Goal: Task Accomplishment & Management: Complete application form

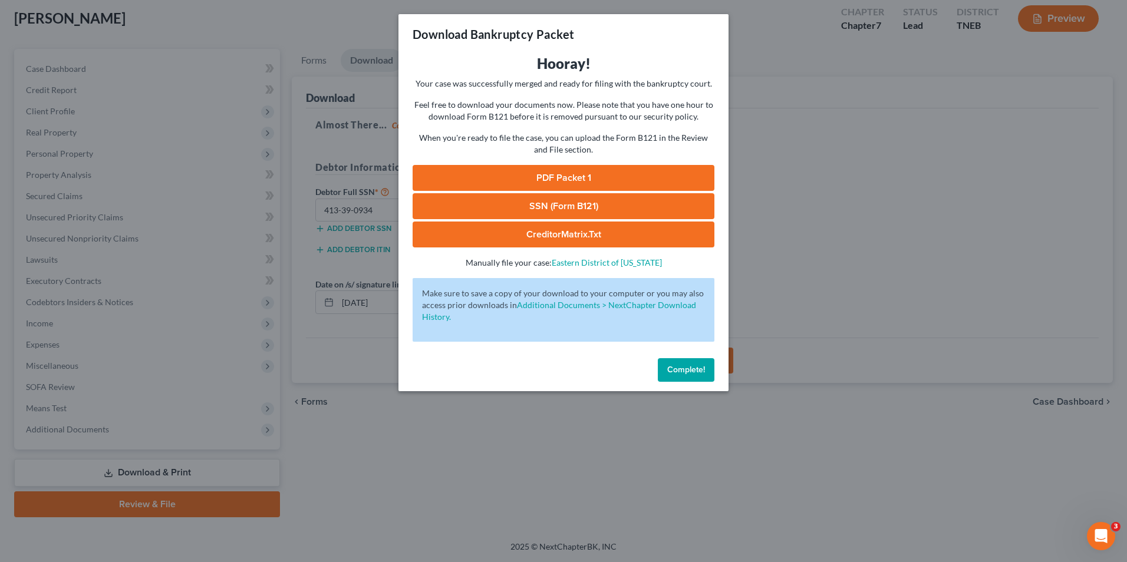
click at [695, 375] on button "Complete!" at bounding box center [686, 370] width 57 height 24
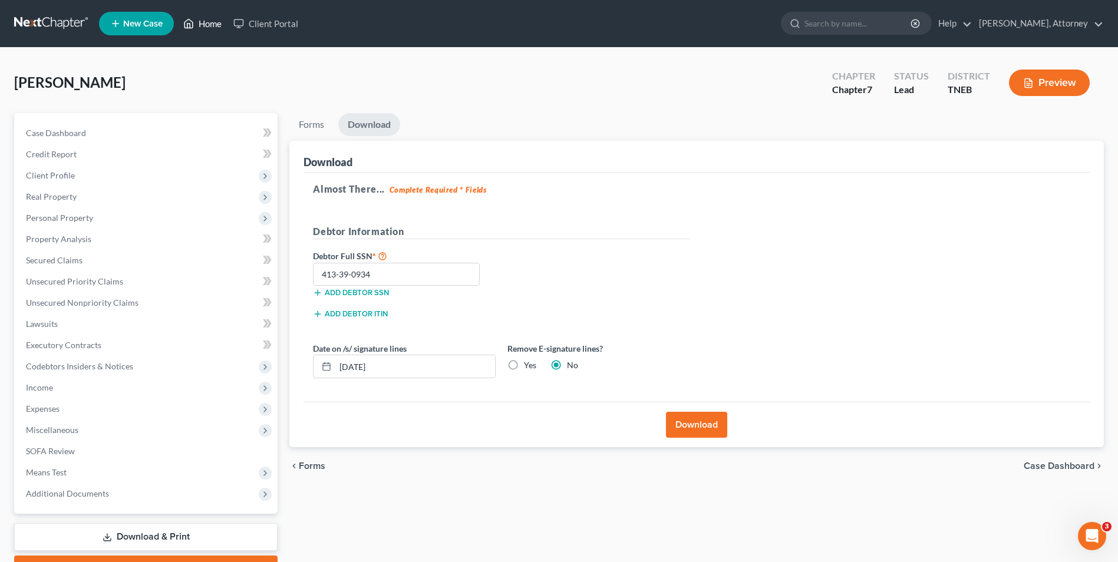
click at [207, 18] on link "Home" at bounding box center [202, 23] width 50 height 21
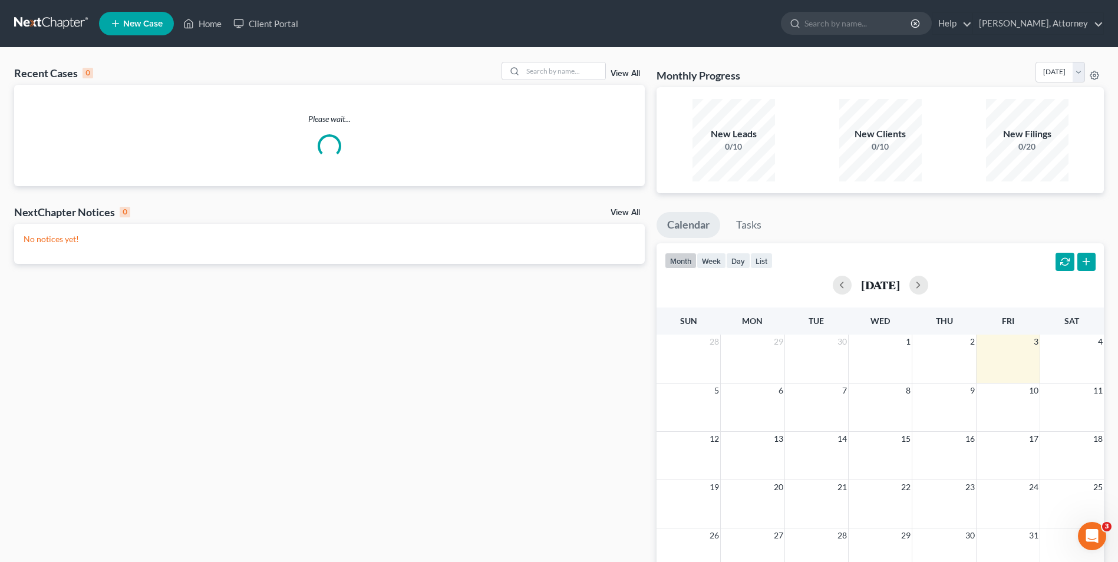
click at [130, 16] on link "New Case" at bounding box center [136, 24] width 75 height 24
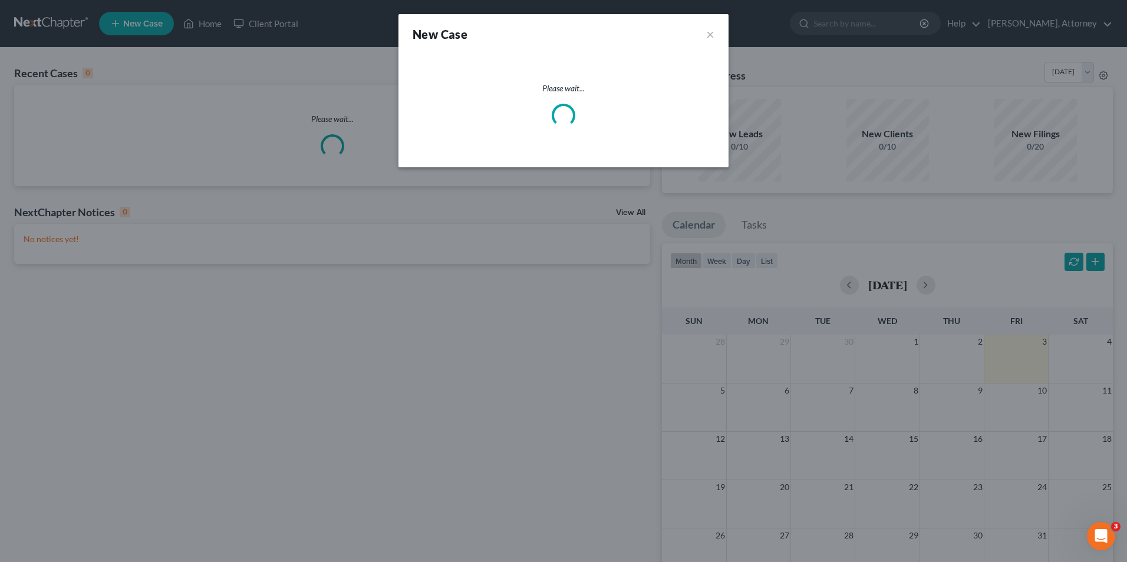
select select "74"
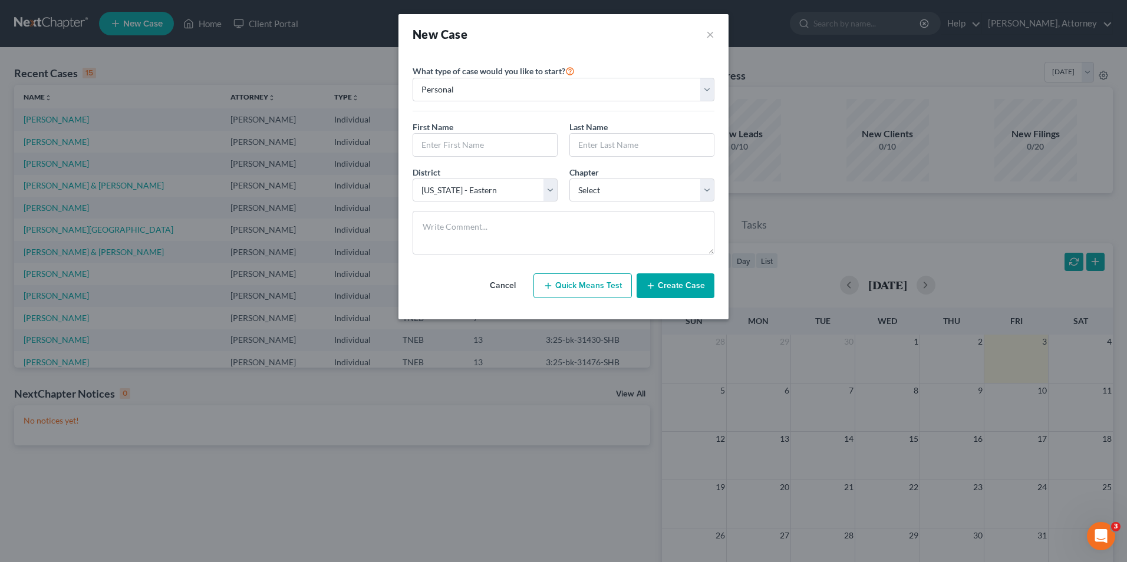
click at [609, 283] on button "Quick Means Test" at bounding box center [582, 285] width 98 height 25
select select "44"
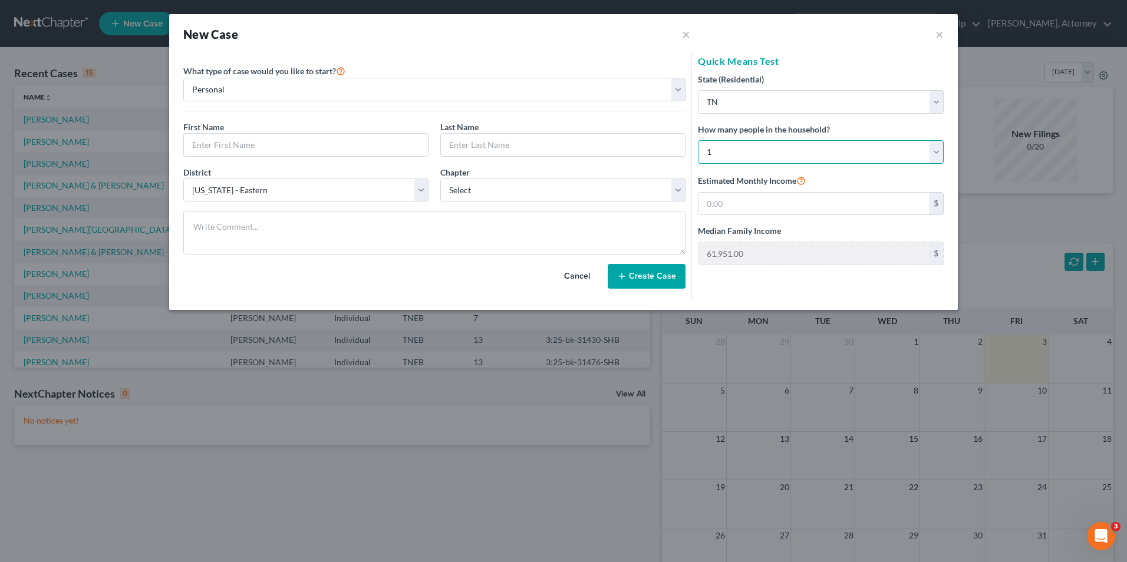
click at [768, 156] on select "Select 1 2 3 4 5 6 7 8 9 10 11 12 13 14 15 16 17 18 19 20" at bounding box center [821, 152] width 246 height 24
select select "1"
click at [698, 140] on select "Select 1 2 3 4 5 6 7 8 9 10 11 12 13 14 15 16 17 18 19 20" at bounding box center [821, 152] width 246 height 24
type input "78,250.00"
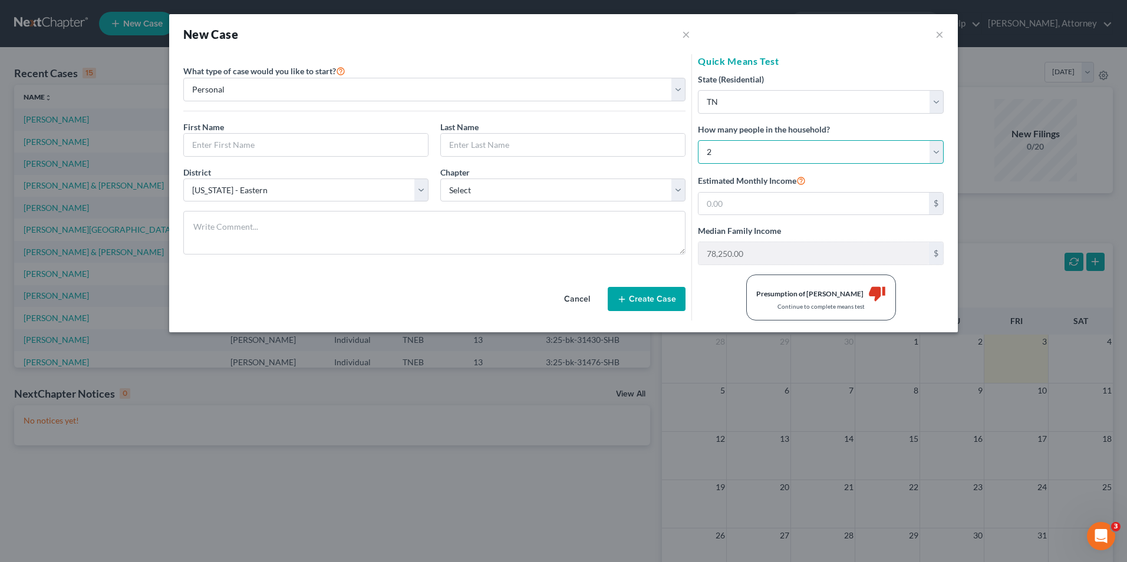
click at [750, 160] on select "Select 1 2 3 4 5 6 7 8 9 10 11 12 13 14 15 16 17 18 19 20" at bounding box center [821, 152] width 246 height 24
select select "2"
click at [698, 140] on select "Select 1 2 3 4 5 6 7 8 9 10 11 12 13 14 15 16 17 18 19 20" at bounding box center [821, 152] width 246 height 24
type input "92,789.00"
click at [749, 200] on input "text" at bounding box center [813, 204] width 230 height 22
